Goal: Find specific page/section: Find specific page/section

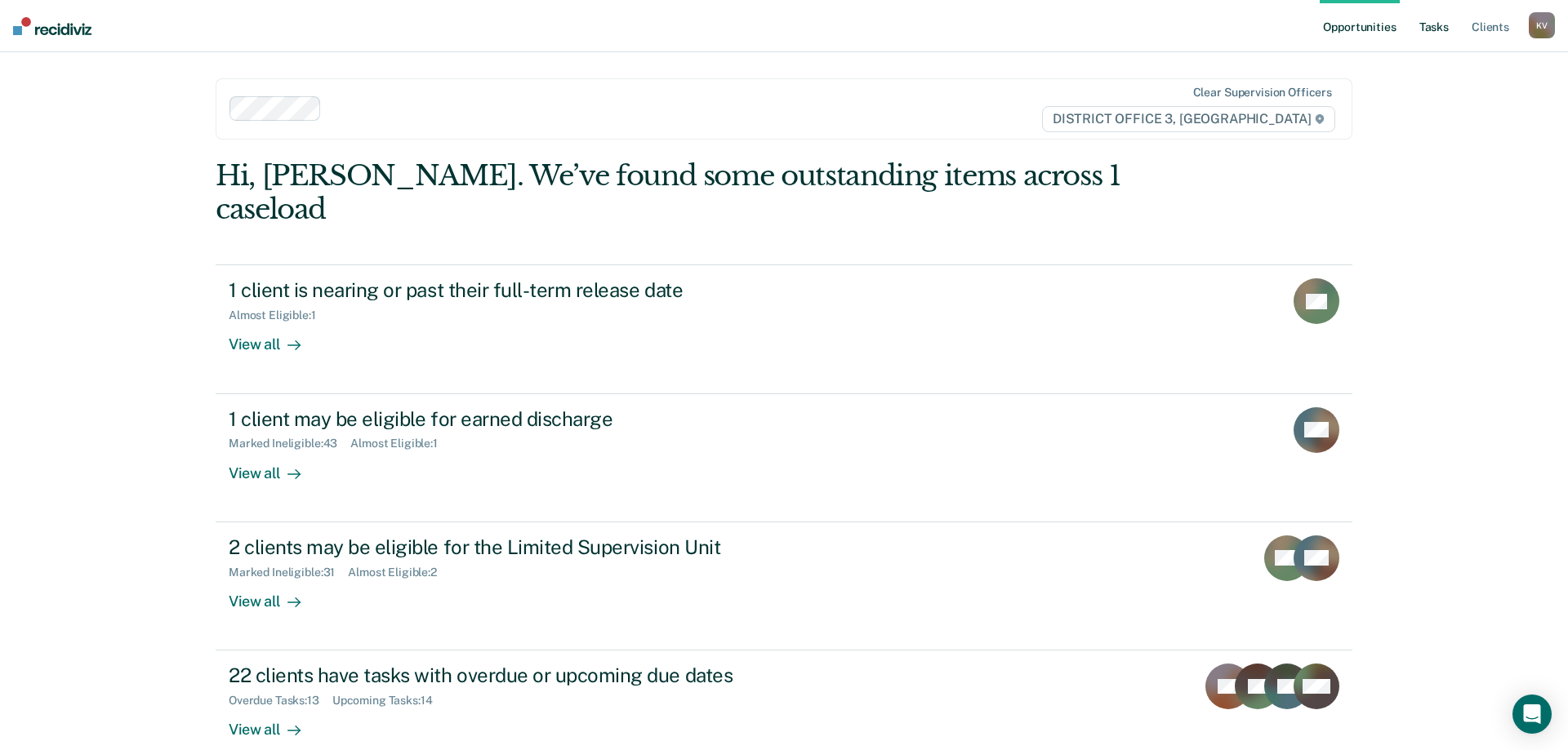
click at [1442, 26] on link "Tasks" at bounding box center [1434, 26] width 36 height 52
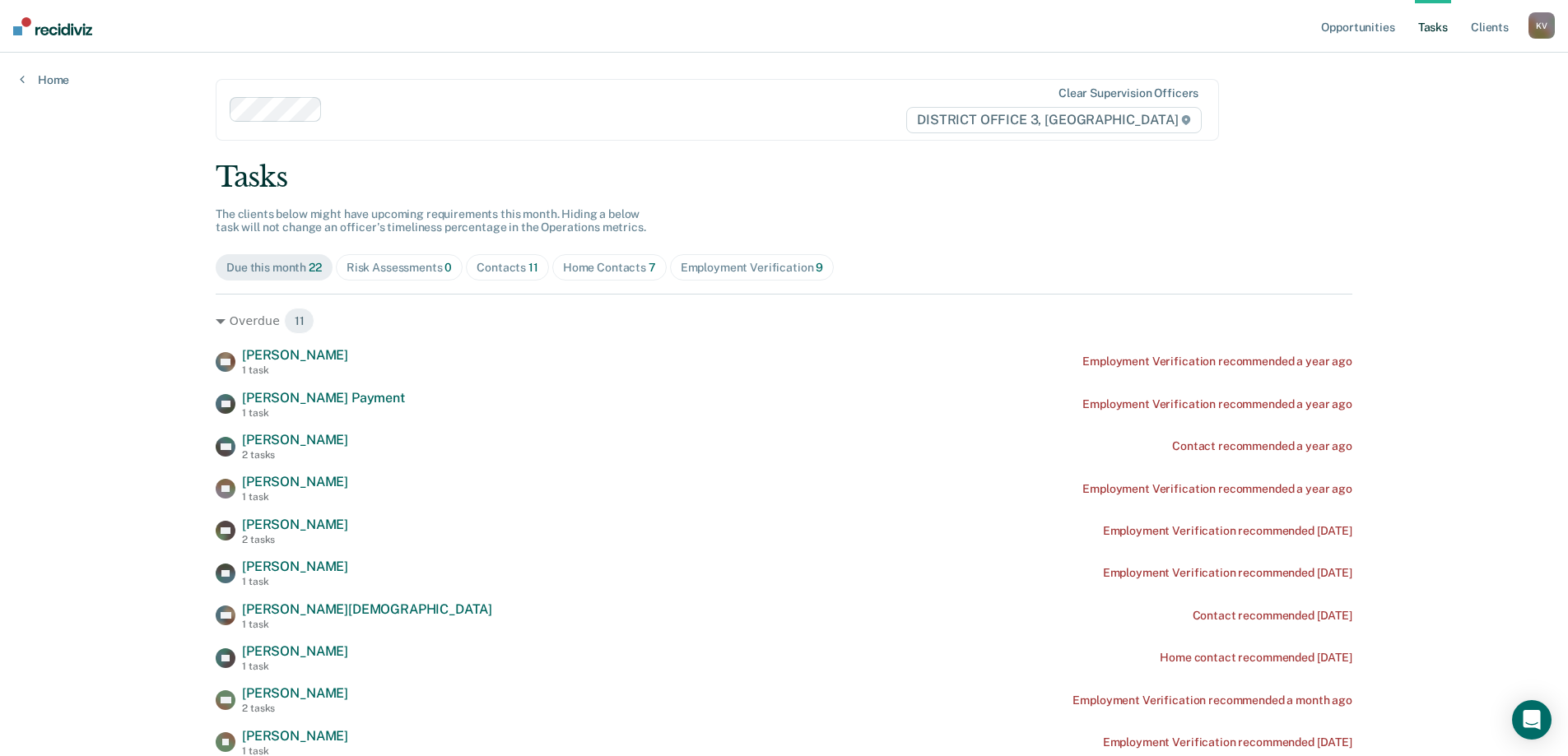
click at [497, 261] on div "Contacts 11" at bounding box center [507, 268] width 62 height 14
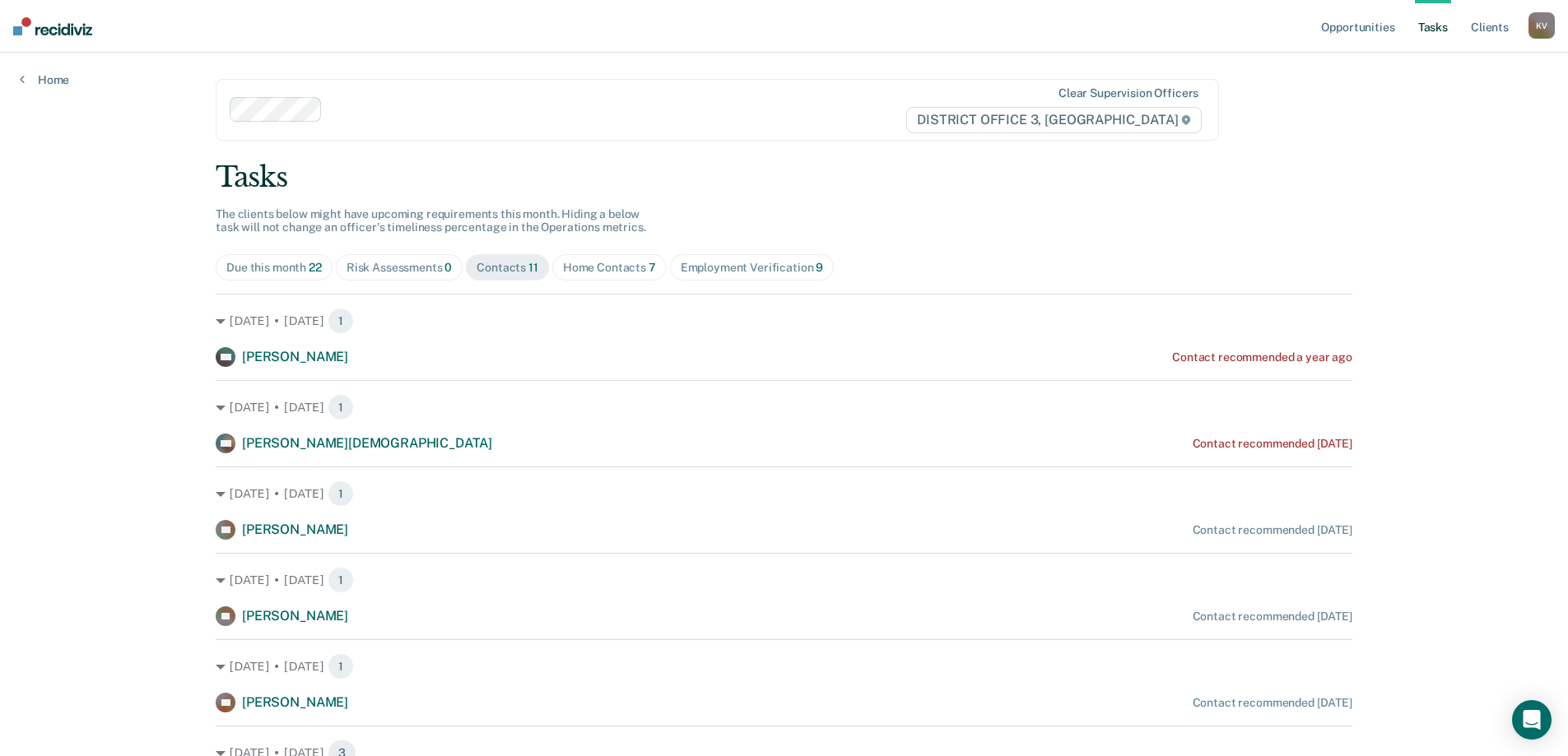
click at [751, 267] on div "Employment Verification 9" at bounding box center [752, 268] width 143 height 14
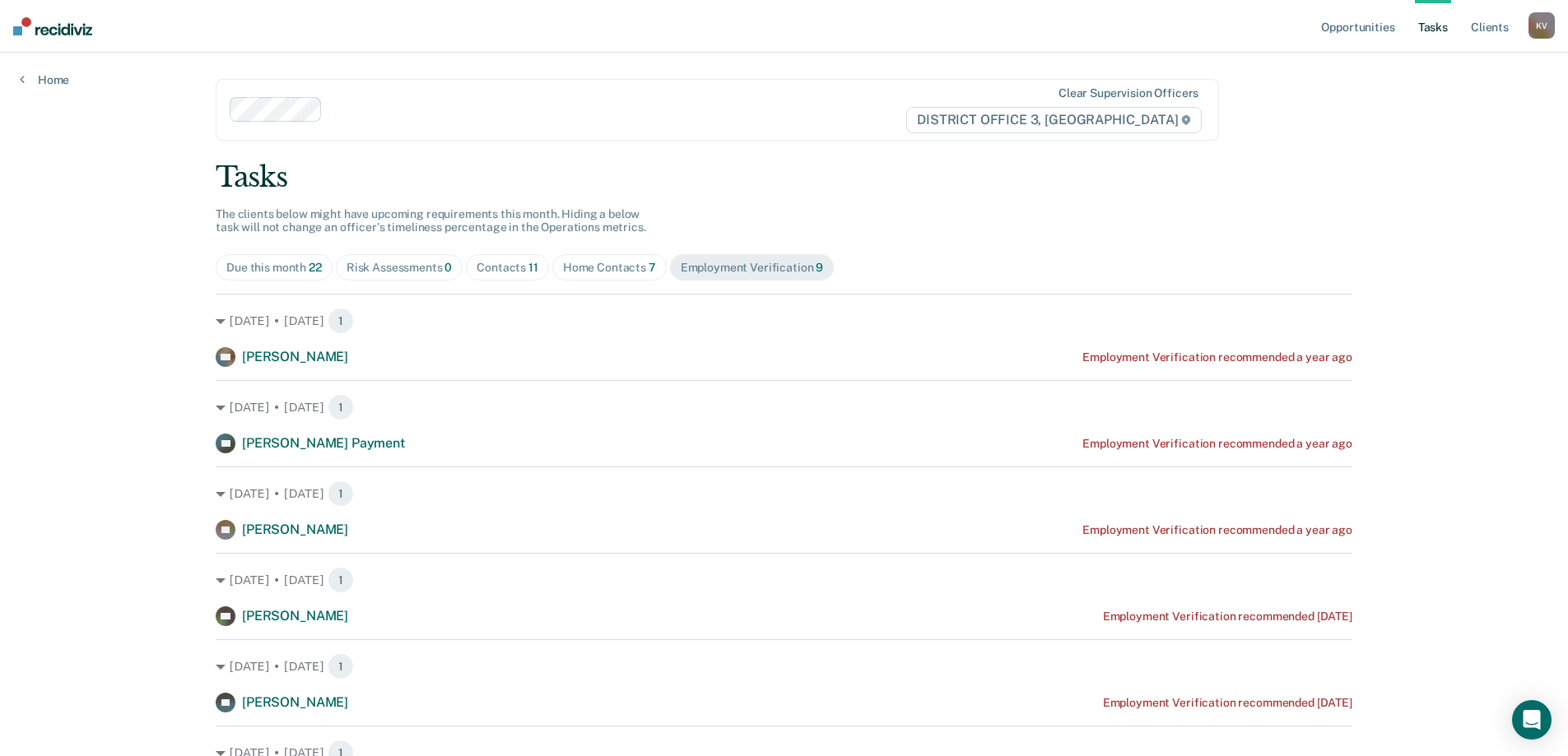
click at [621, 270] on div "Home Contacts 7" at bounding box center [609, 268] width 93 height 14
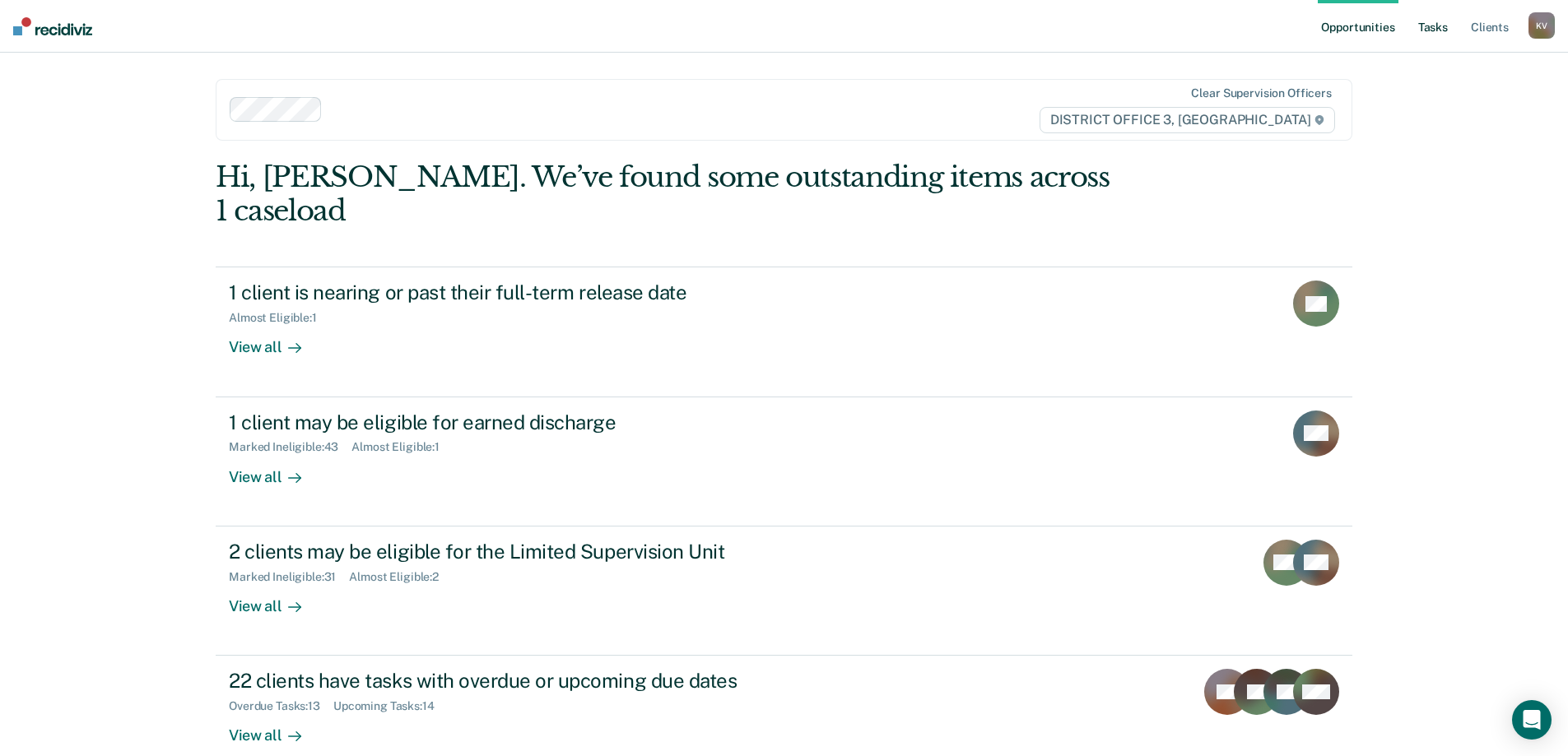
click at [1441, 32] on link "Tasks" at bounding box center [1433, 26] width 36 height 52
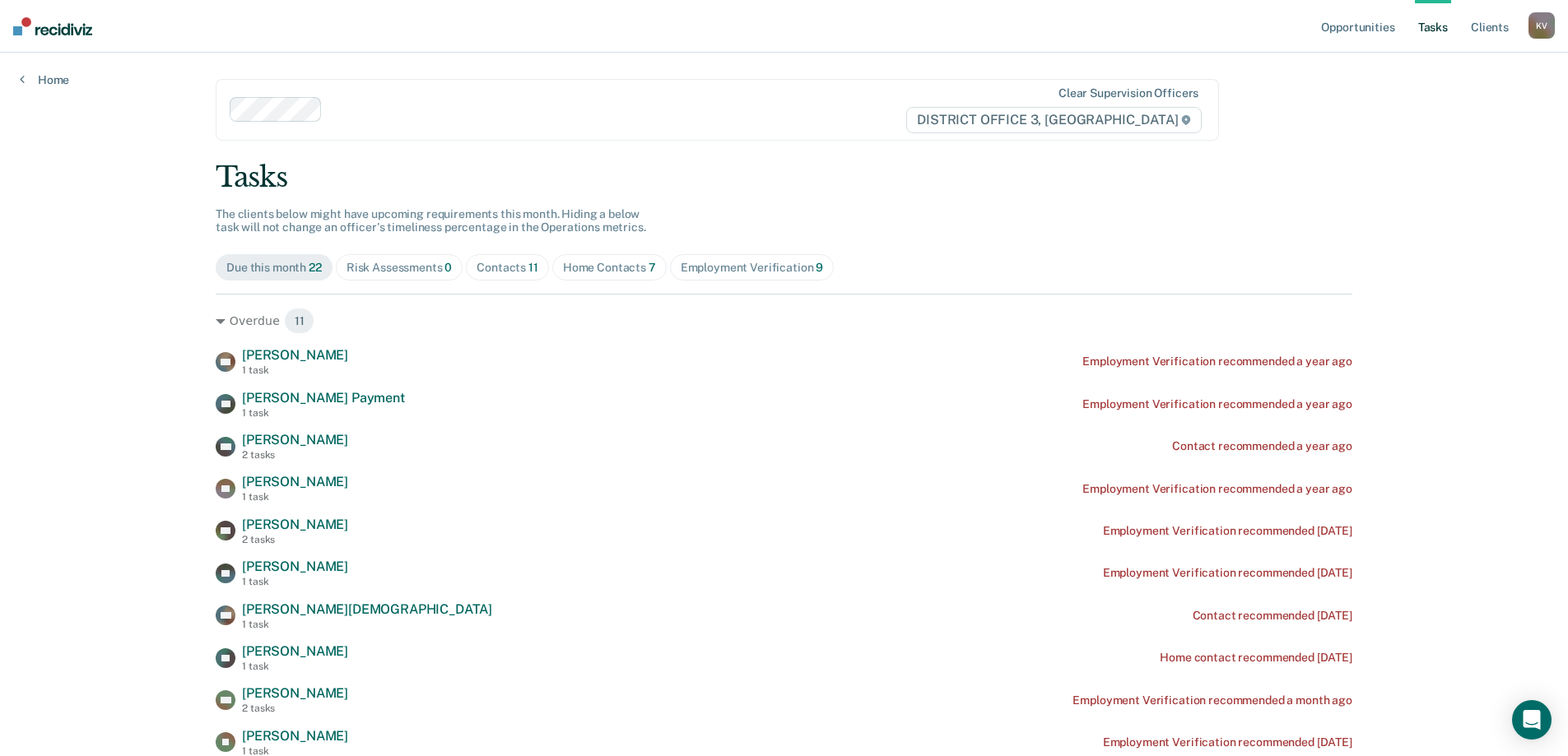
click at [489, 271] on div "Contacts 11" at bounding box center [507, 268] width 62 height 14
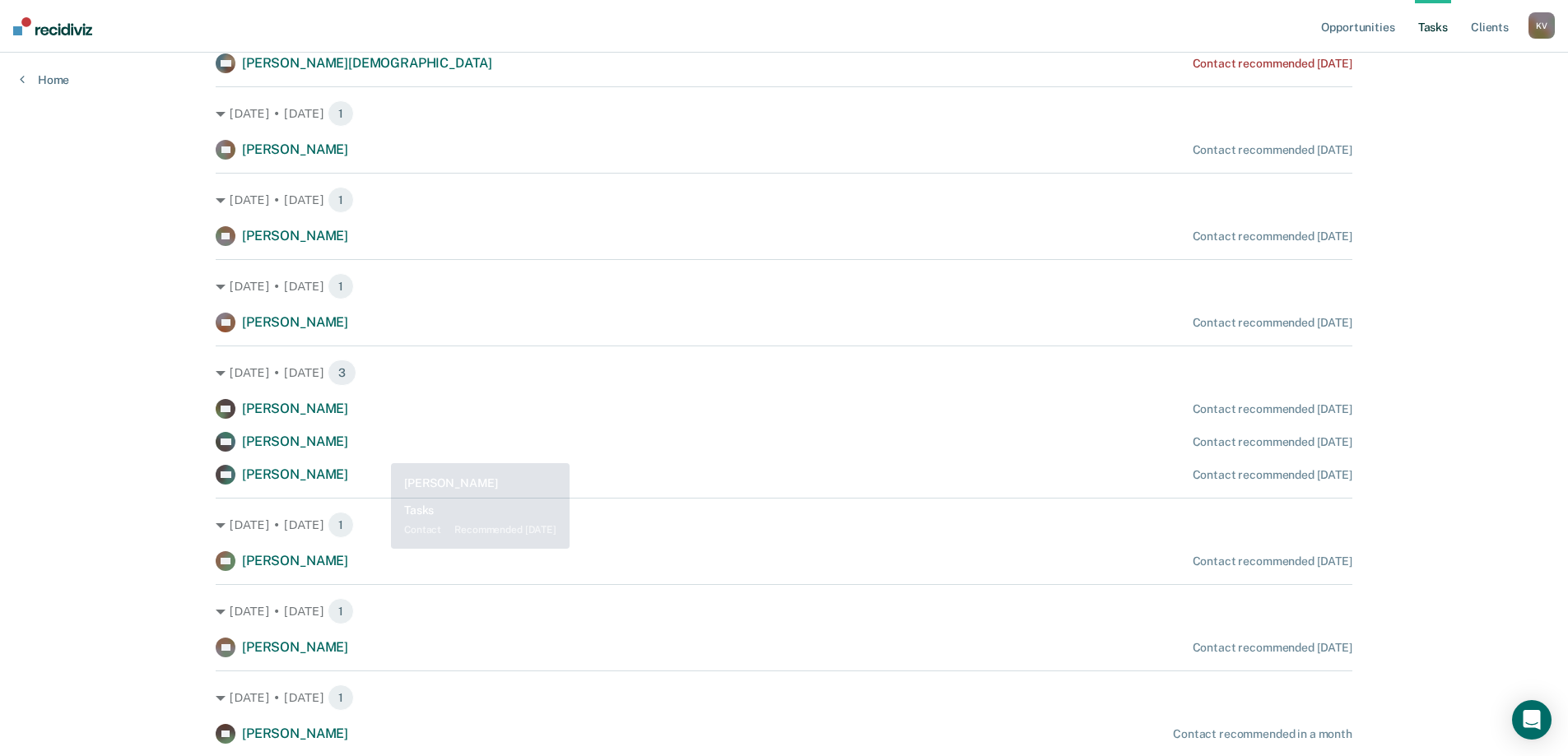
scroll to position [352, 0]
